Goal: Task Accomplishment & Management: Use online tool/utility

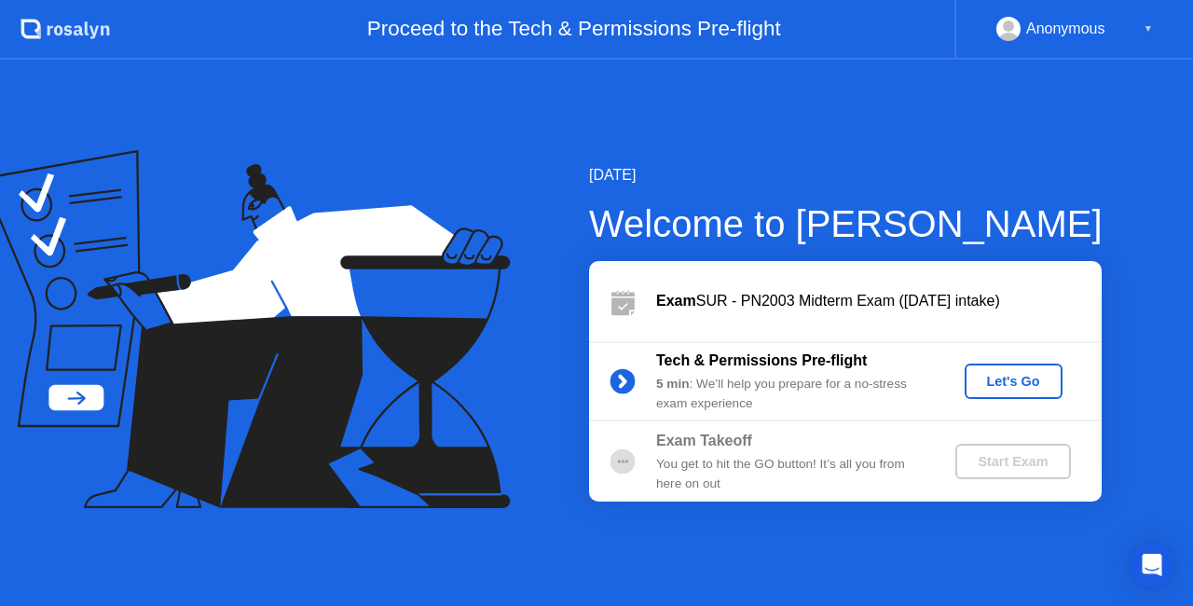
click at [1003, 384] on div "Let's Go" at bounding box center [1013, 381] width 83 height 15
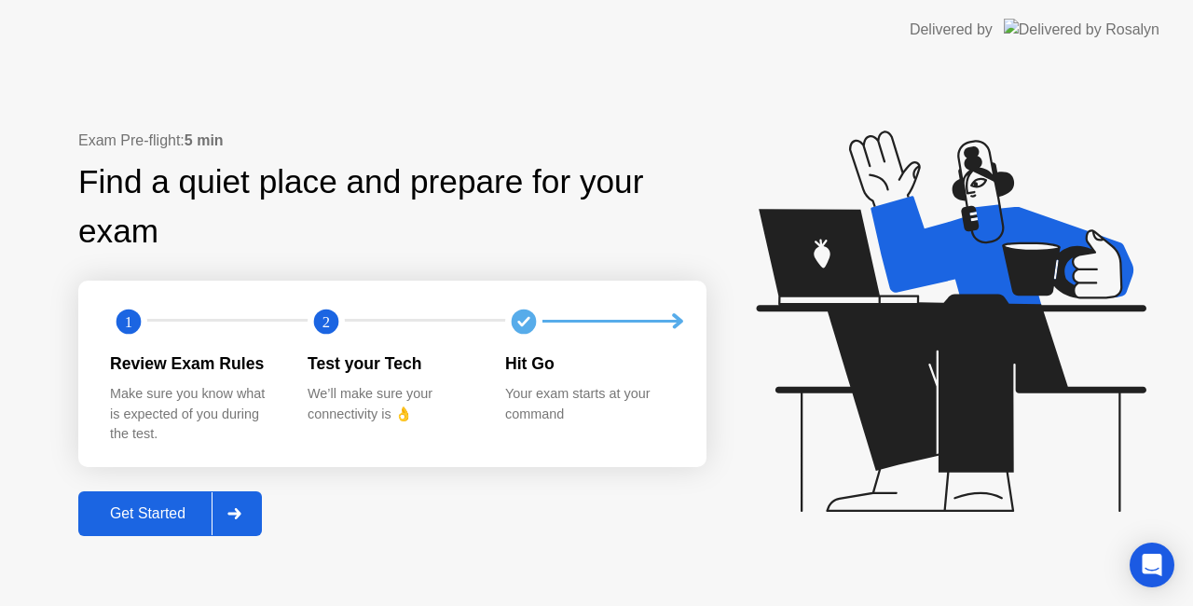
click at [180, 515] on div "Get Started" at bounding box center [148, 513] width 128 height 17
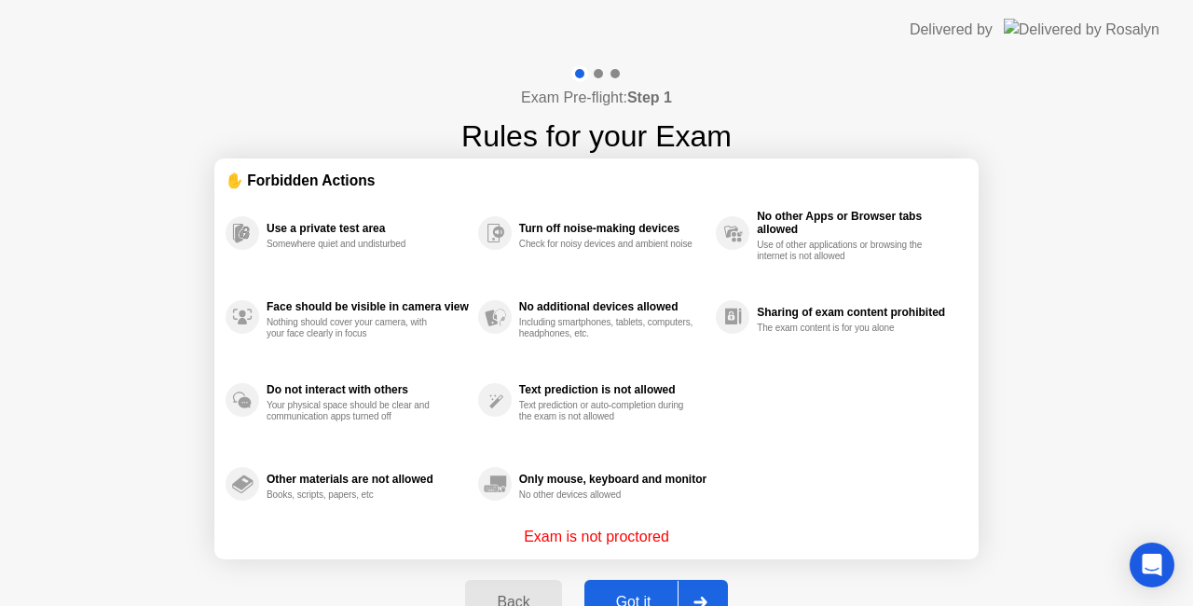
click at [608, 589] on button "Got it" at bounding box center [656, 602] width 144 height 45
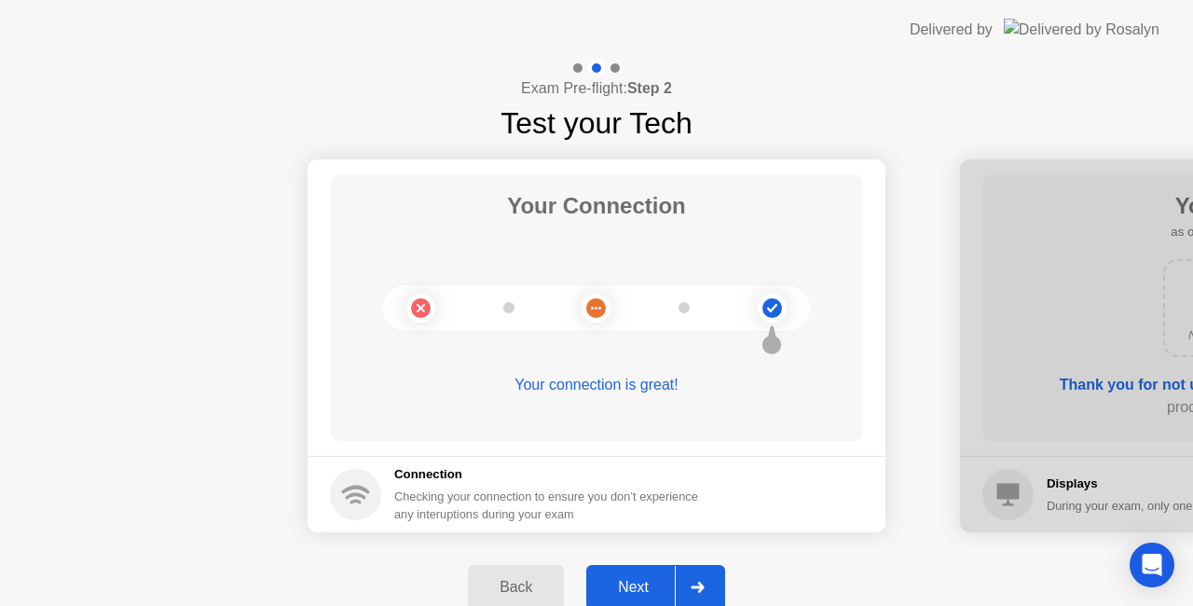
click at [608, 589] on div "Next" at bounding box center [633, 587] width 83 height 17
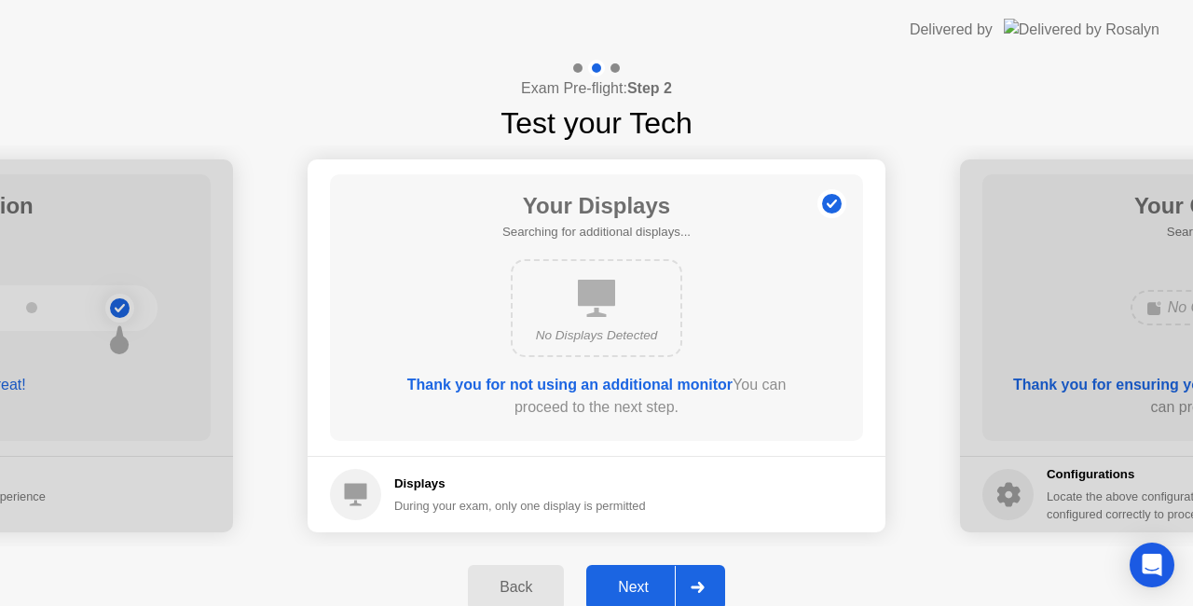
click at [608, 589] on div "Next" at bounding box center [633, 587] width 83 height 17
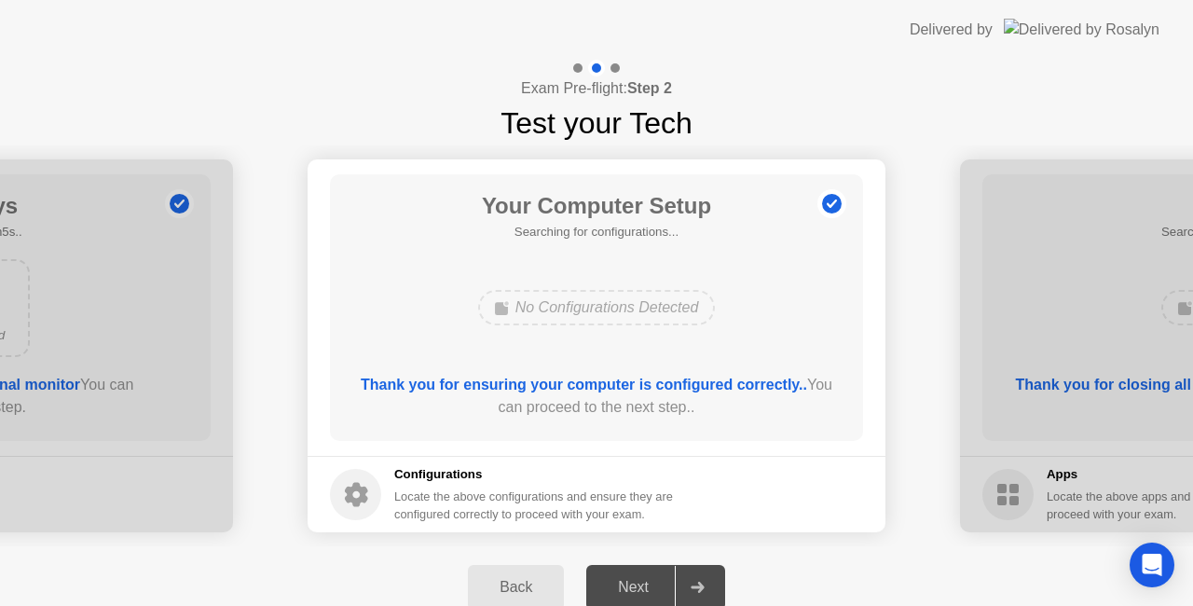
click at [628, 589] on div "Next" at bounding box center [633, 587] width 83 height 17
click at [546, 589] on div "Back" at bounding box center [515, 587] width 85 height 17
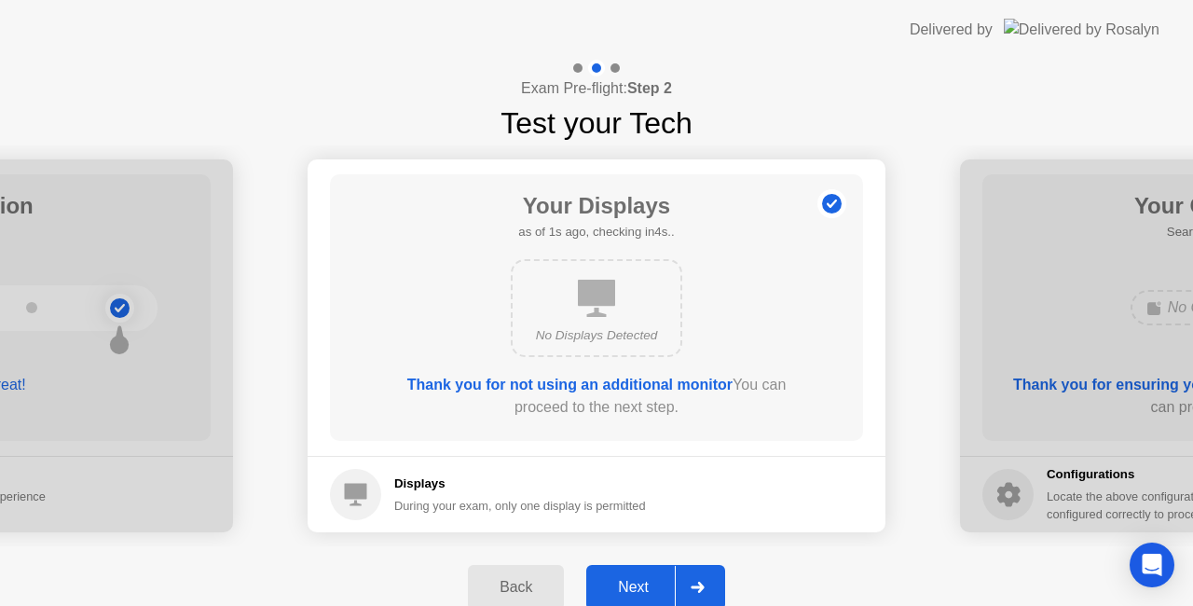
click at [611, 593] on div "Next" at bounding box center [633, 587] width 83 height 17
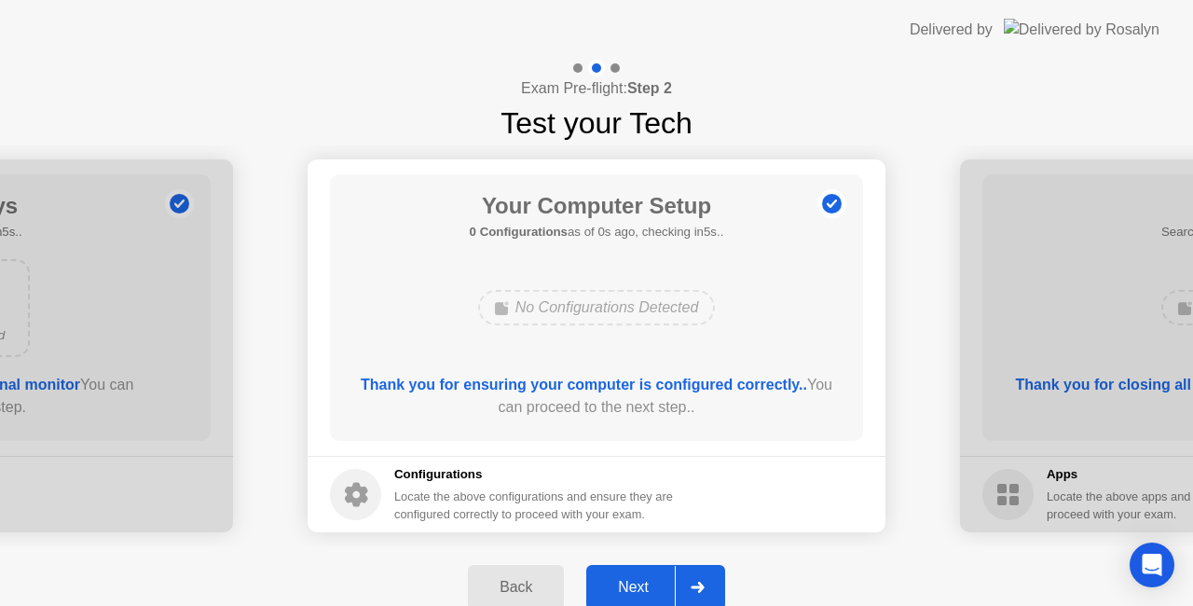
click at [611, 593] on div "Next" at bounding box center [633, 587] width 83 height 17
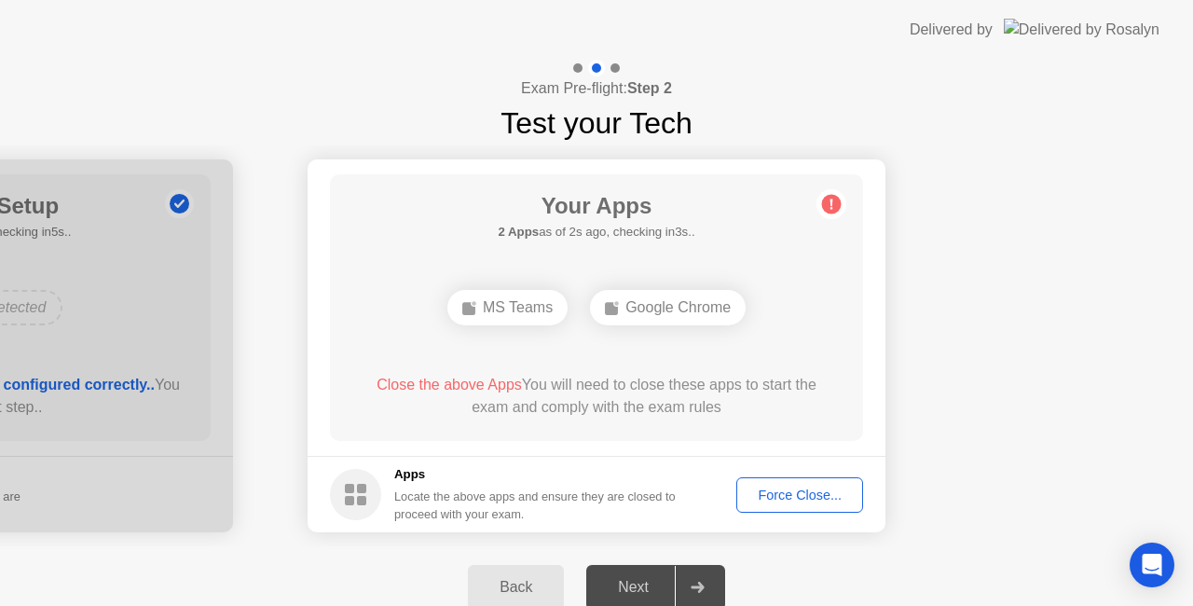
click at [768, 494] on div "Force Close..." at bounding box center [800, 494] width 114 height 15
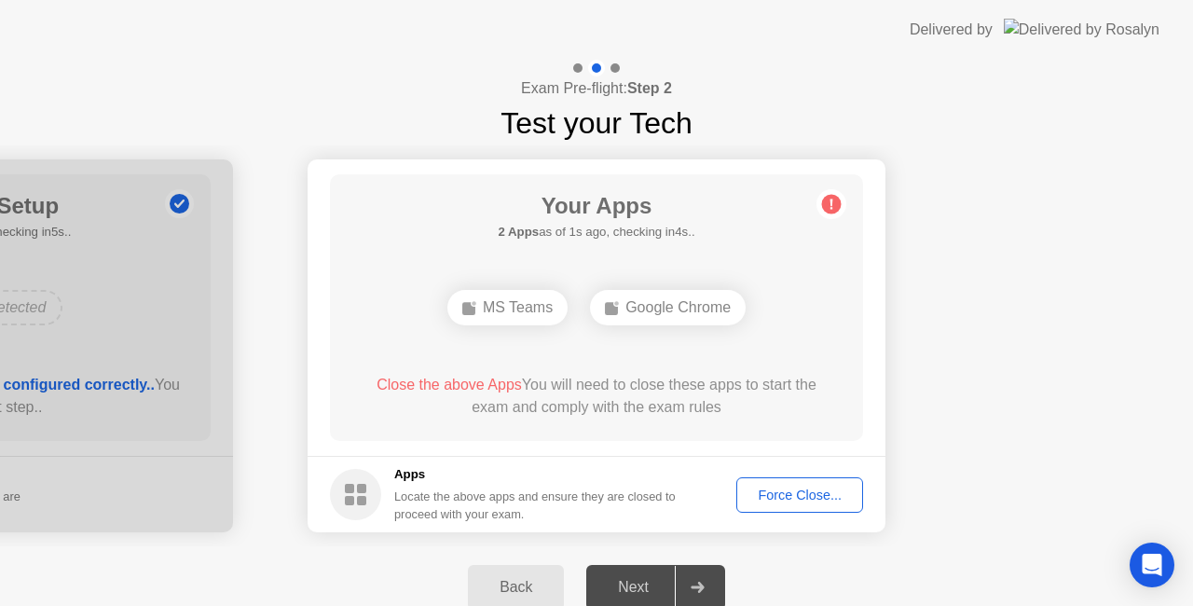
click at [801, 497] on div "Force Close..." at bounding box center [800, 494] width 114 height 15
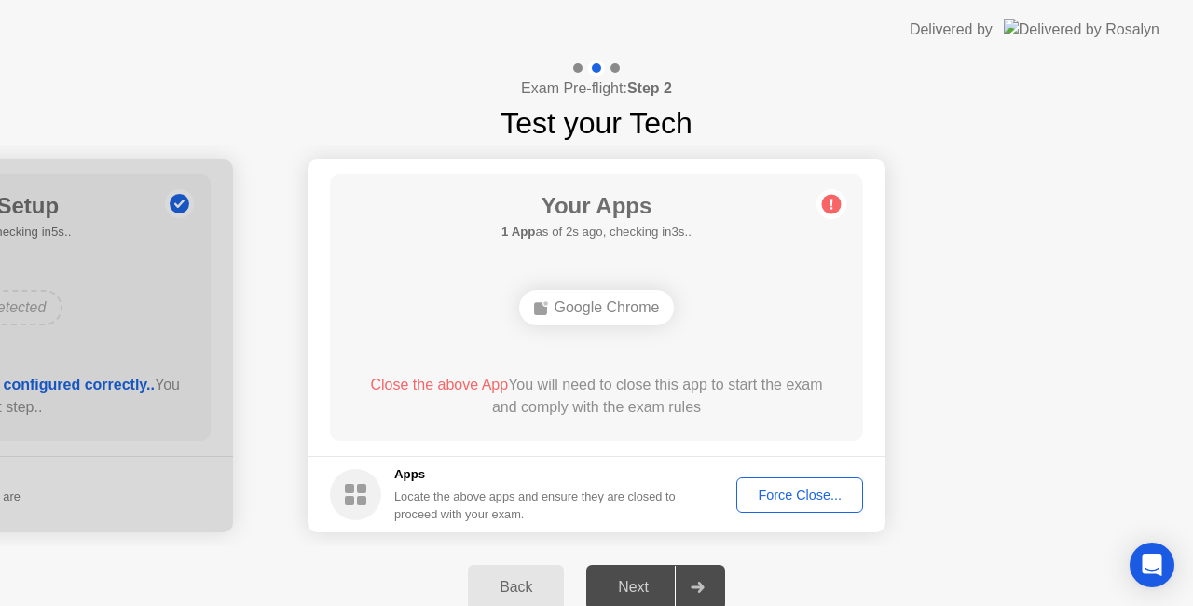
click at [782, 497] on div "Force Close..." at bounding box center [800, 494] width 114 height 15
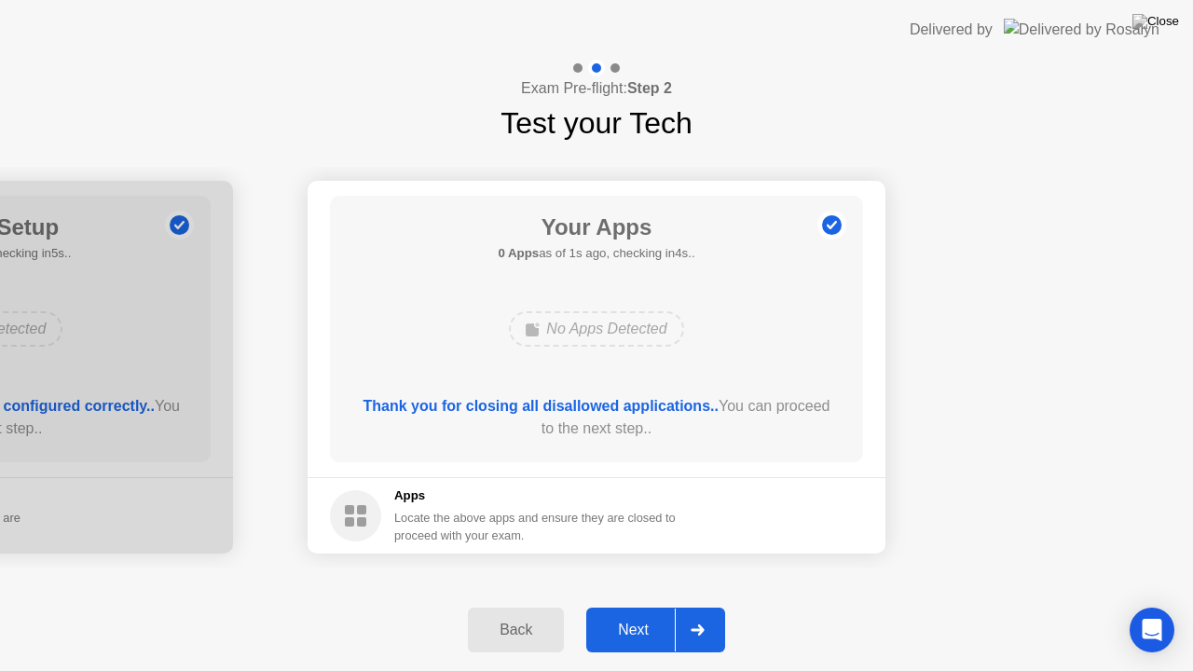
click at [640, 605] on div "Next" at bounding box center [633, 630] width 83 height 17
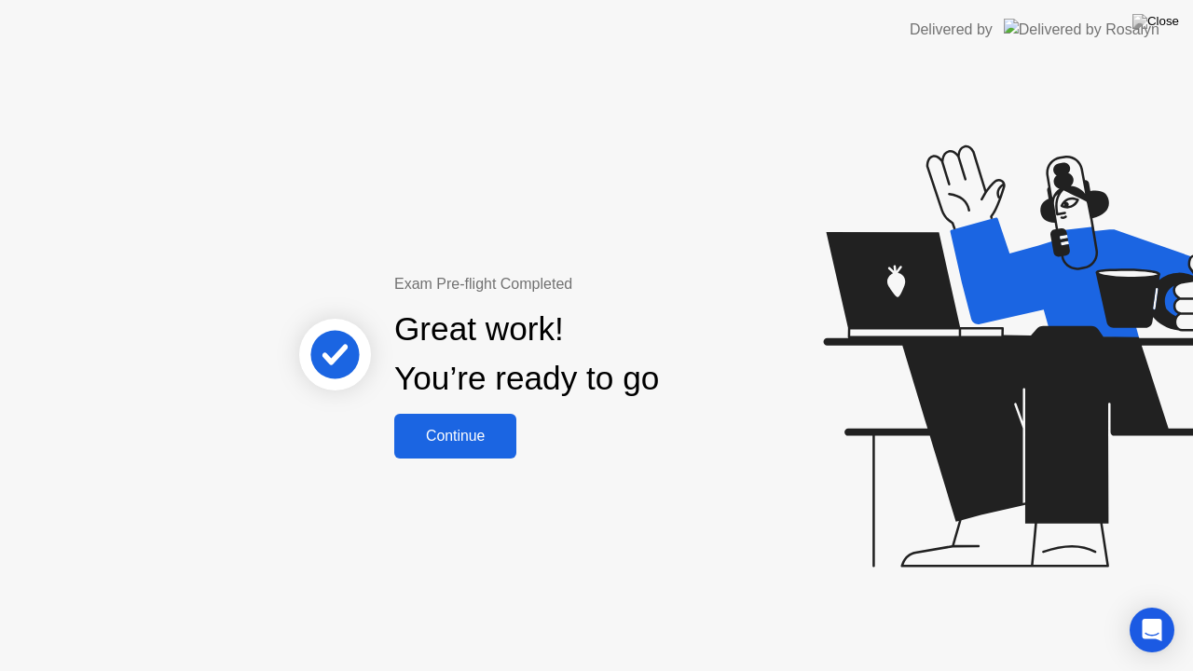
click at [502, 445] on div "Continue" at bounding box center [455, 436] width 111 height 17
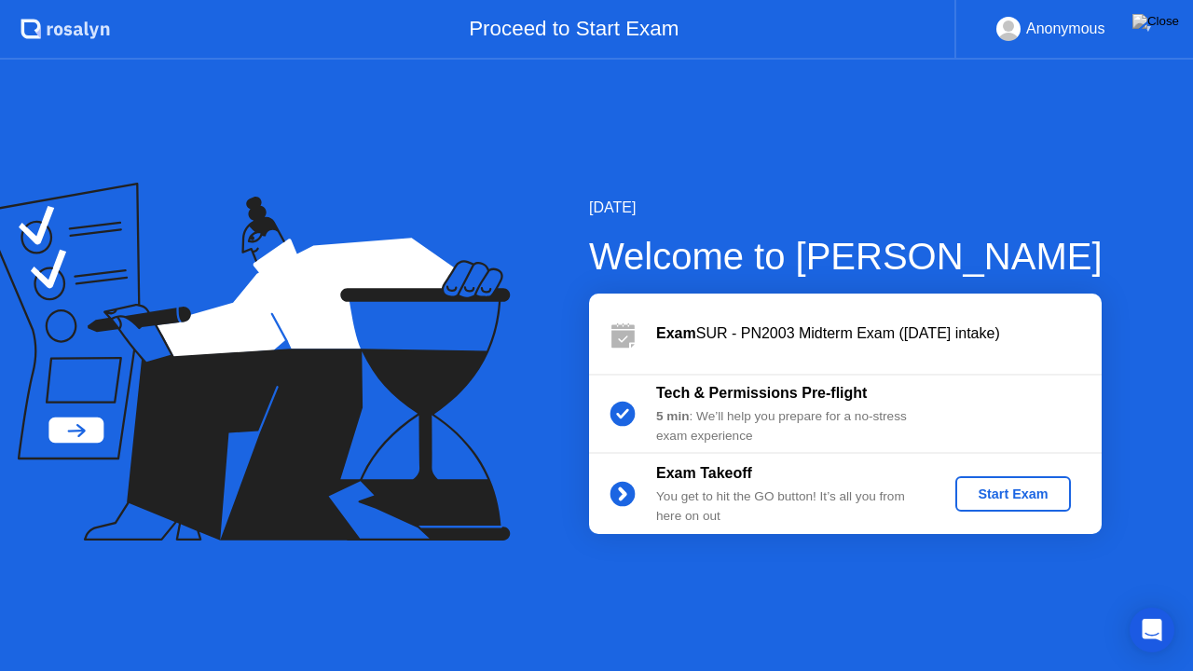
click at [984, 495] on div "Start Exam" at bounding box center [1013, 494] width 100 height 15
